Goal: Task Accomplishment & Management: Complete application form

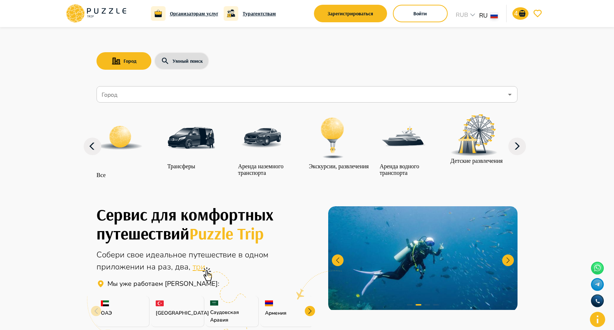
click at [524, 15] on icon "notifications" at bounding box center [522, 13] width 6 height 7
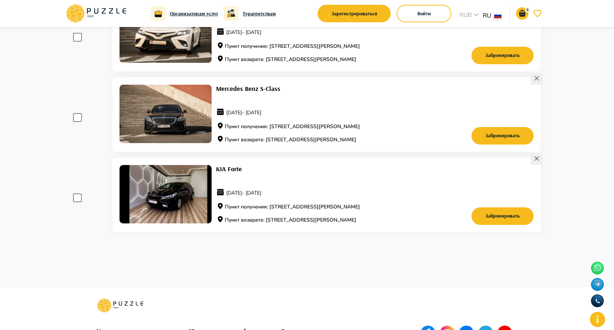
scroll to position [264, 0]
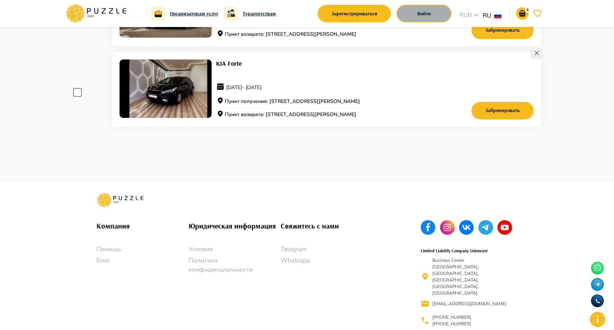
click at [406, 20] on button "Войти" at bounding box center [423, 14] width 55 height 18
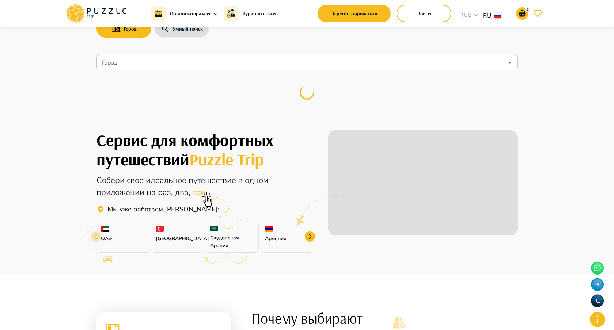
scroll to position [39, 0]
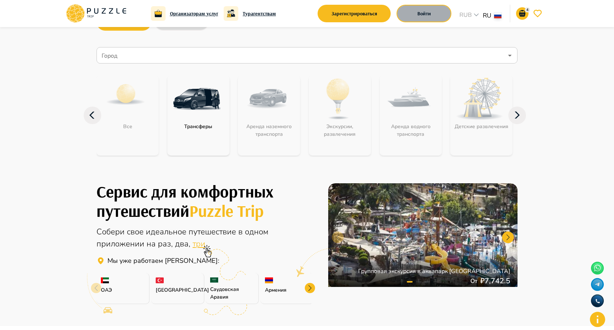
click at [441, 16] on button "Войти" at bounding box center [423, 14] width 55 height 18
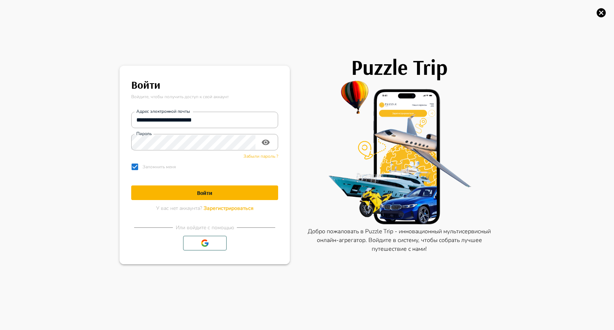
scroll to position [0, 0]
click at [230, 210] on span "Зарегистрироваться" at bounding box center [228, 208] width 50 height 7
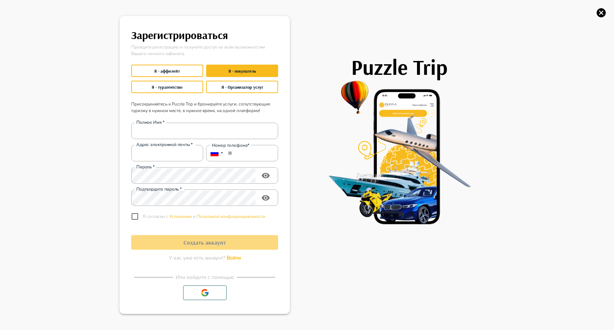
type input "**********"
